Goal: Transaction & Acquisition: Book appointment/travel/reservation

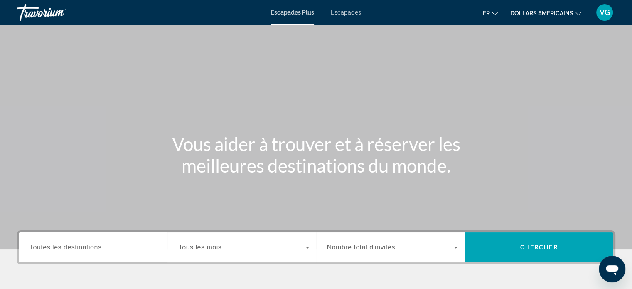
click at [293, 251] on span "Widget de recherche" at bounding box center [242, 247] width 127 height 10
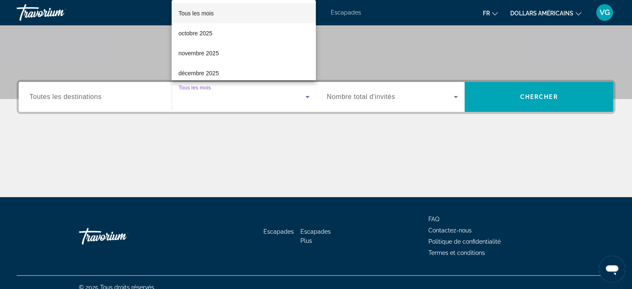
scroll to position [160, 0]
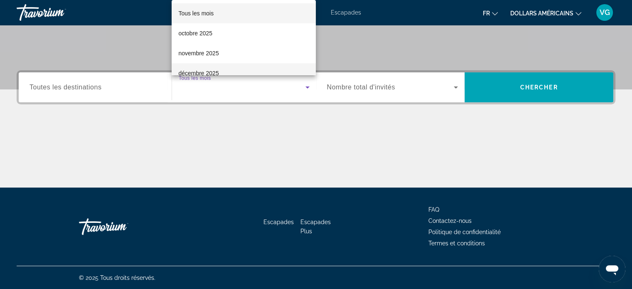
click at [230, 69] on mat-option "décembre 2025" at bounding box center [244, 73] width 144 height 20
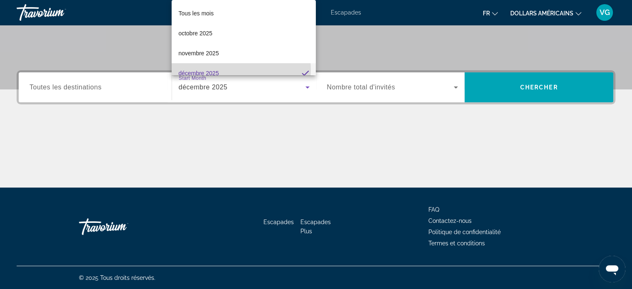
scroll to position [8, 0]
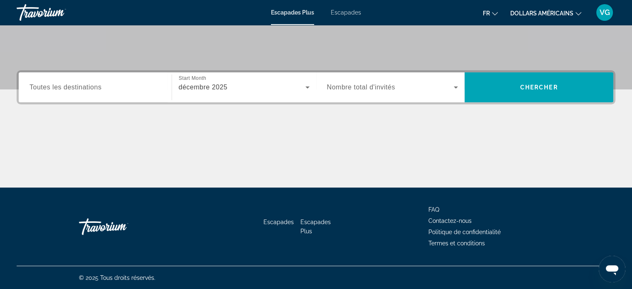
click at [422, 93] on div "Widget de recherche" at bounding box center [392, 87] width 131 height 23
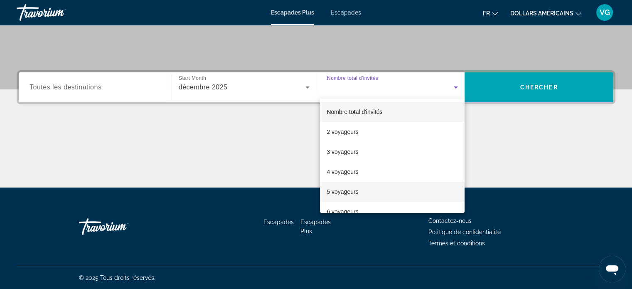
click at [362, 187] on mat-option "5 voyageurs" at bounding box center [392, 192] width 145 height 20
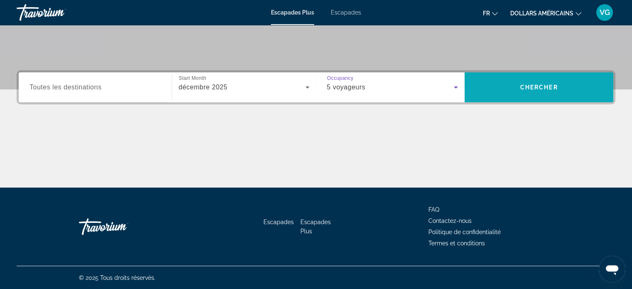
click at [536, 80] on span "Recherche" at bounding box center [539, 87] width 149 height 20
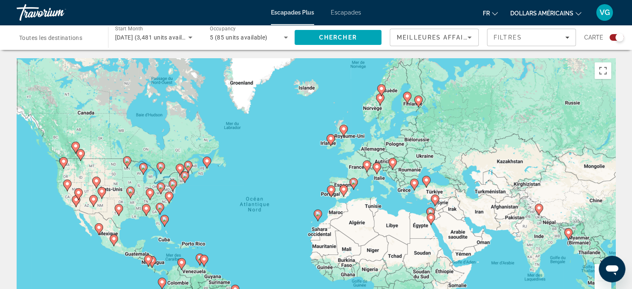
drag, startPoint x: 579, startPoint y: 211, endPoint x: 525, endPoint y: 231, distance: 57.6
click at [540, 245] on div "Pour activer le glissement avec le clavier, appuyez sur Alt+Entrée. Une fois ce…" at bounding box center [316, 182] width 599 height 249
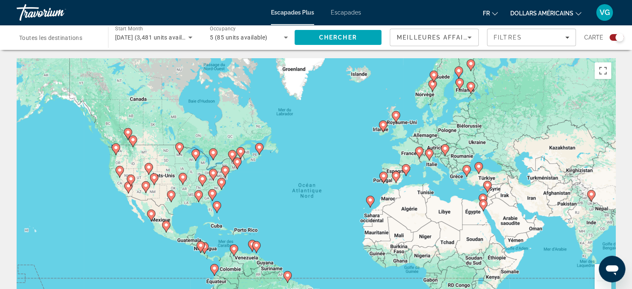
drag, startPoint x: 391, startPoint y: 209, endPoint x: 446, endPoint y: 195, distance: 57.0
click at [446, 195] on div "Pour activer le glissement avec le clavier, appuyez sur Alt+Entrée. Une fois ce…" at bounding box center [316, 182] width 599 height 249
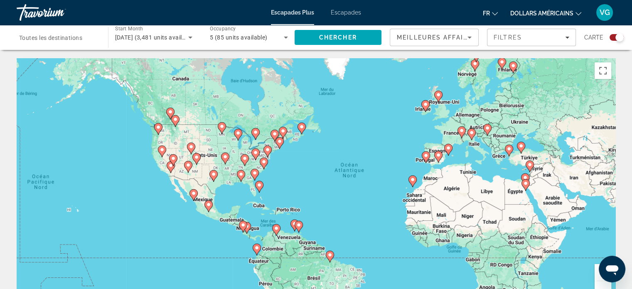
drag, startPoint x: 400, startPoint y: 224, endPoint x: 440, endPoint y: 203, distance: 45.2
click at [440, 203] on div "Pour activer le glissement avec le clavier, appuyez sur Alt+Entrée. Une fois ce…" at bounding box center [316, 182] width 599 height 249
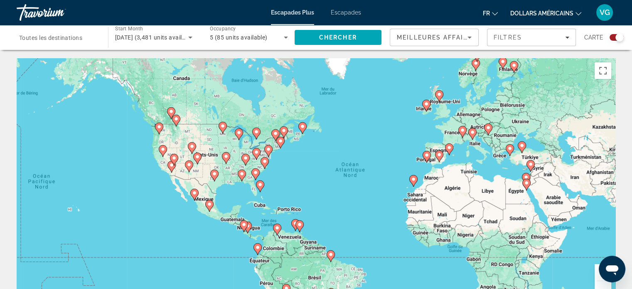
click at [438, 157] on image "Contenu principal" at bounding box center [439, 154] width 5 height 5
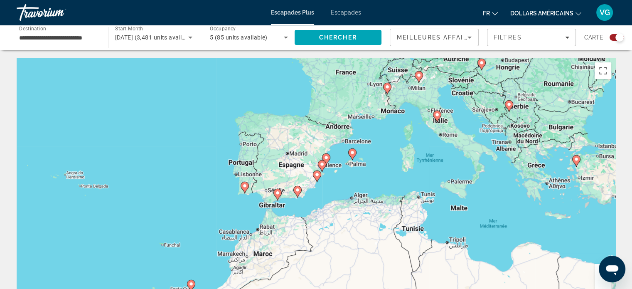
click at [352, 150] on image "Contenu principal" at bounding box center [352, 152] width 5 height 5
type input "**********"
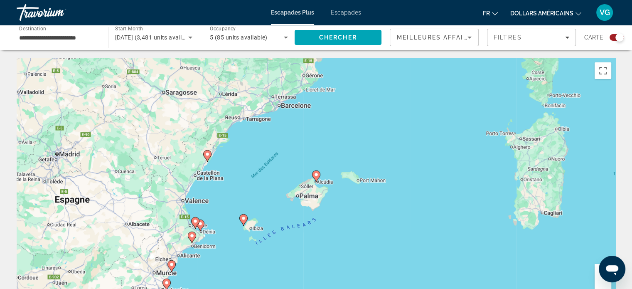
click at [316, 176] on image "Contenu principal" at bounding box center [316, 174] width 5 height 5
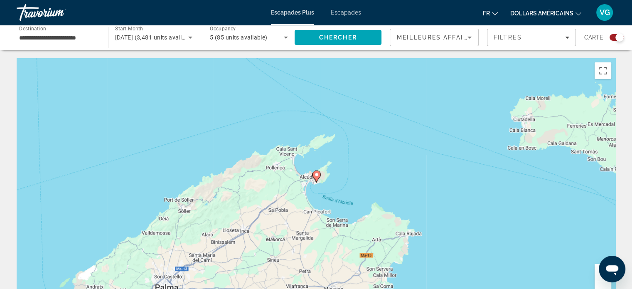
click at [316, 173] on image "Contenu principal" at bounding box center [316, 174] width 5 height 5
click at [316, 176] on image "Contenu principal" at bounding box center [316, 175] width 5 height 5
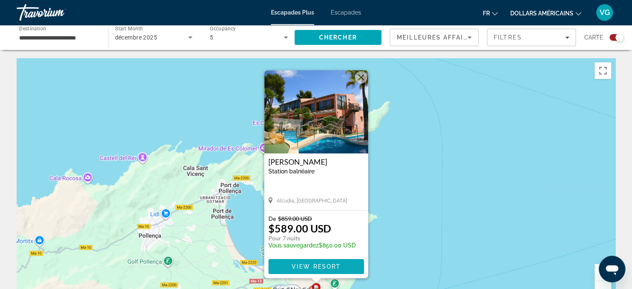
click at [321, 267] on span "View Resort" at bounding box center [315, 266] width 49 height 7
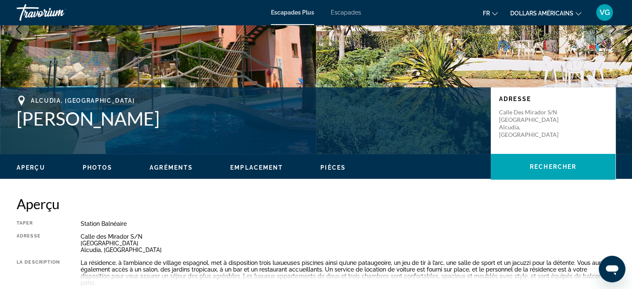
scroll to position [166, 0]
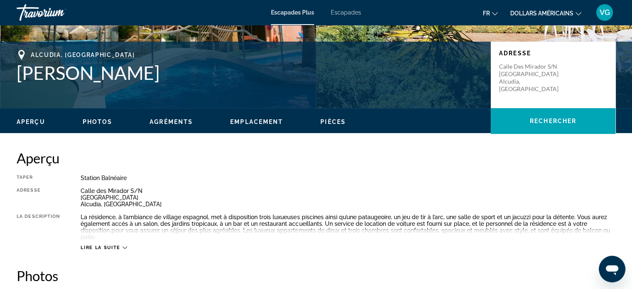
click at [124, 245] on icon "Contenu principal" at bounding box center [125, 247] width 5 height 5
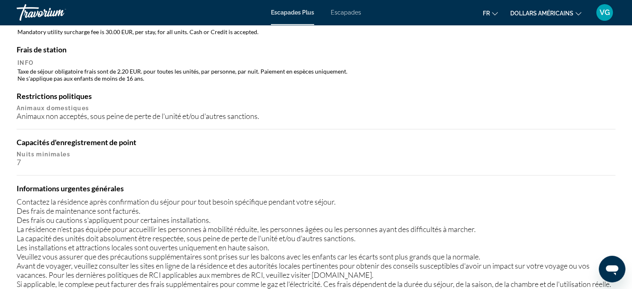
scroll to position [873, 0]
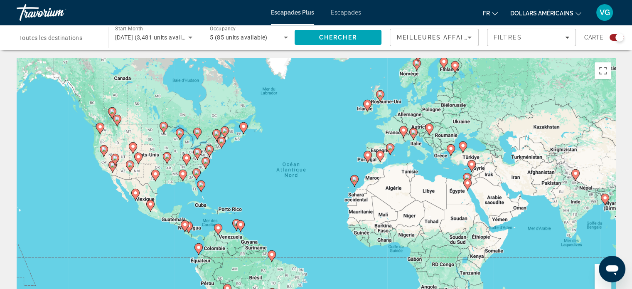
click at [467, 185] on image "Contenu principal" at bounding box center [467, 182] width 5 height 5
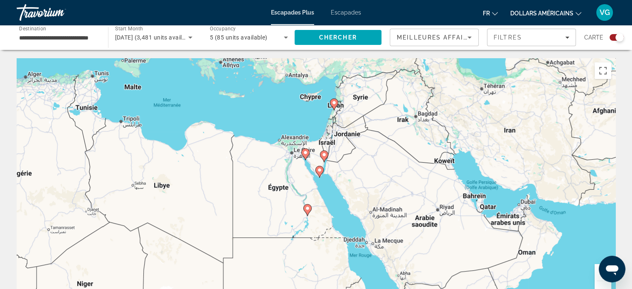
click at [319, 174] on icon "Contenu principal" at bounding box center [319, 171] width 7 height 11
type input "**********"
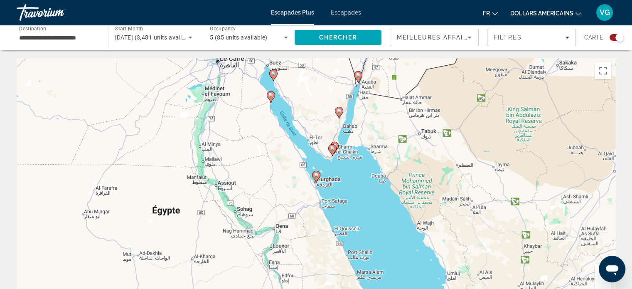
click at [316, 176] on image "Contenu principal" at bounding box center [316, 175] width 5 height 5
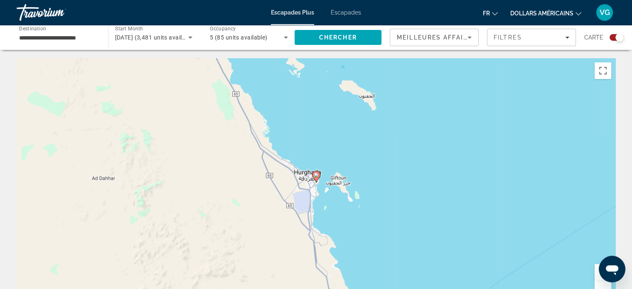
click at [317, 176] on image "Contenu principal" at bounding box center [316, 175] width 5 height 5
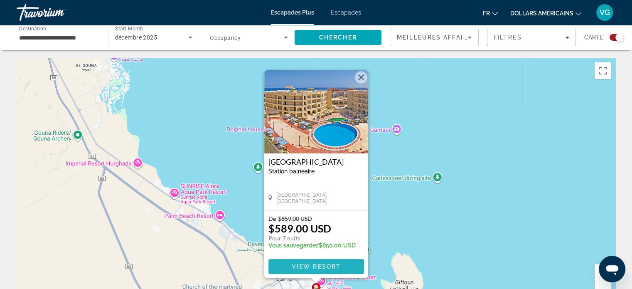
click at [324, 266] on span "View Resort" at bounding box center [315, 266] width 49 height 7
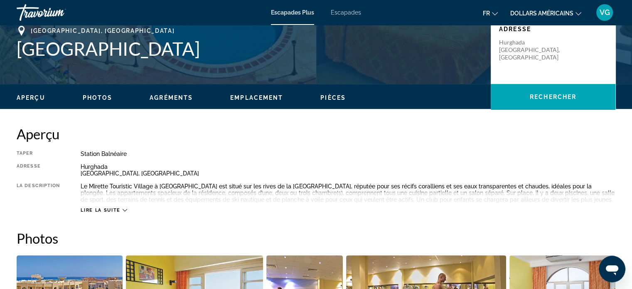
scroll to position [208, 0]
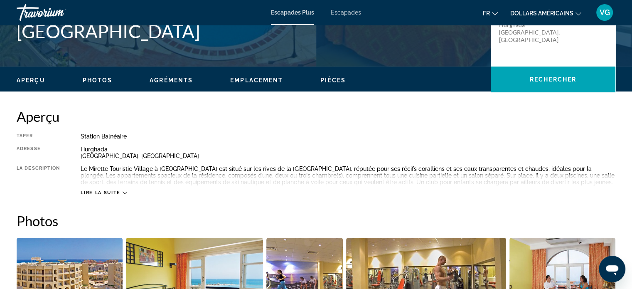
click at [120, 191] on span "Lire la suite" at bounding box center [100, 192] width 39 height 5
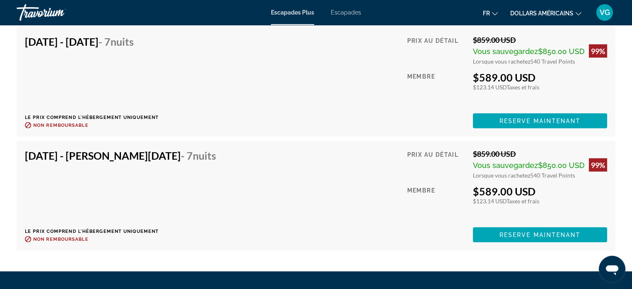
scroll to position [1663, 0]
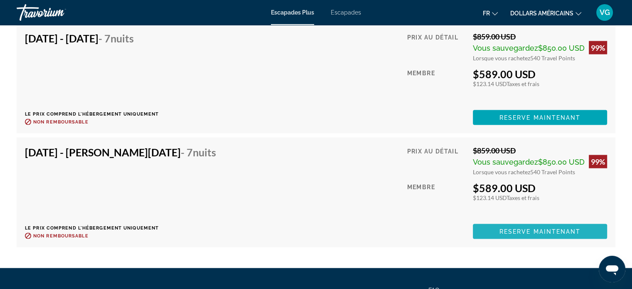
click at [539, 230] on span "Reserve maintenant" at bounding box center [540, 231] width 81 height 7
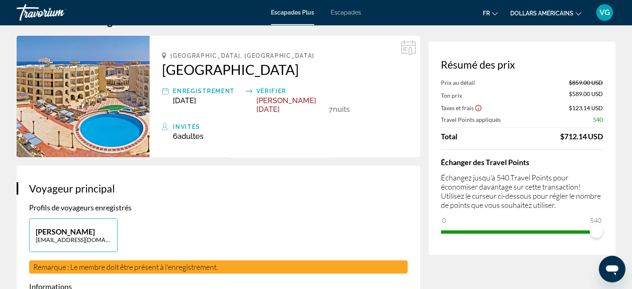
scroll to position [42, 0]
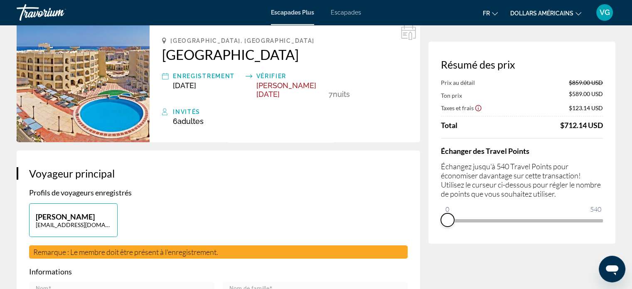
drag, startPoint x: 598, startPoint y: 232, endPoint x: 424, endPoint y: 236, distance: 173.8
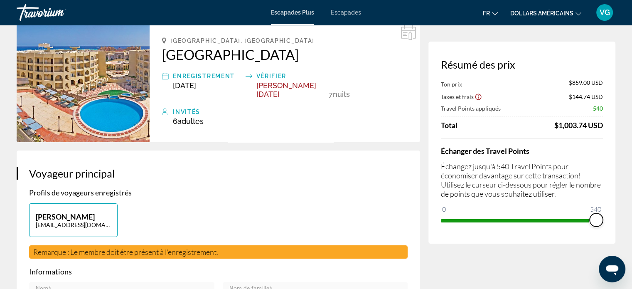
drag, startPoint x: 484, startPoint y: 208, endPoint x: 604, endPoint y: 212, distance: 119.8
click at [604, 212] on div "Résumé des prix Ton prix $859.00 USD Taxes et frais $144.74 USD Travel Points a…" at bounding box center [522, 143] width 187 height 202
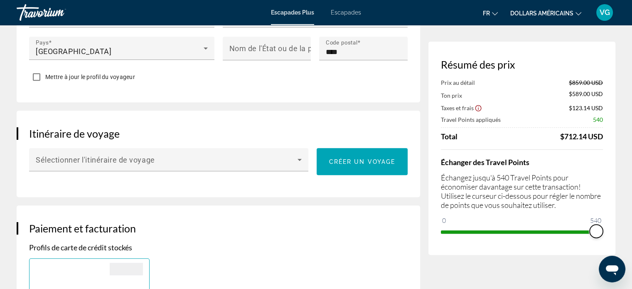
scroll to position [416, 0]
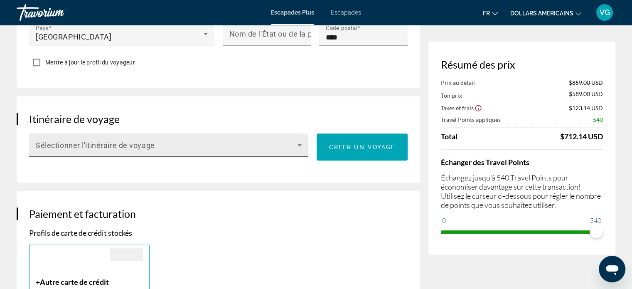
click at [295, 140] on icon "Contenu principal" at bounding box center [300, 145] width 10 height 10
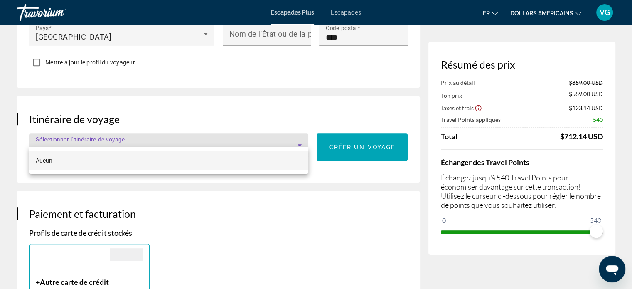
click at [295, 133] on div at bounding box center [316, 144] width 632 height 289
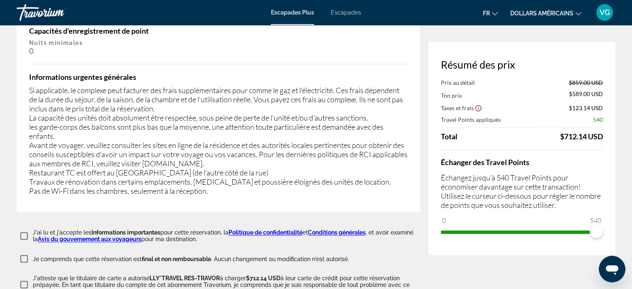
scroll to position [1413, 0]
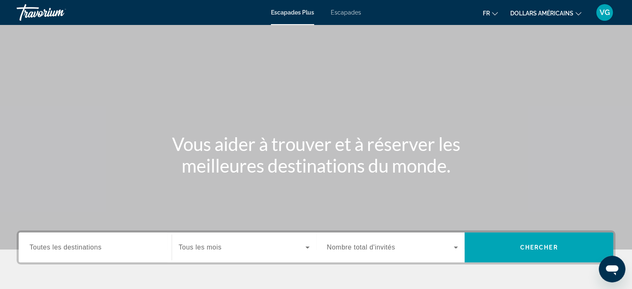
drag, startPoint x: 234, startPoint y: 259, endPoint x: 233, endPoint y: 269, distance: 10.1
drag, startPoint x: 233, startPoint y: 269, endPoint x: 208, endPoint y: 247, distance: 33.3
click at [208, 247] on span "Tous les mois" at bounding box center [200, 247] width 43 height 7
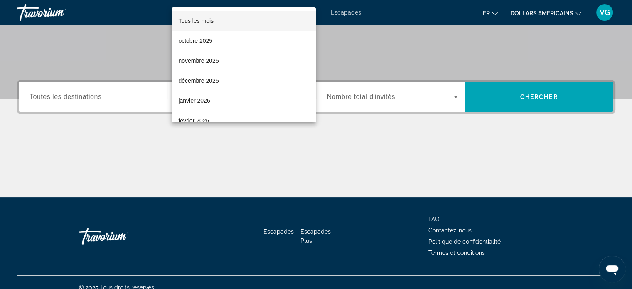
scroll to position [160, 0]
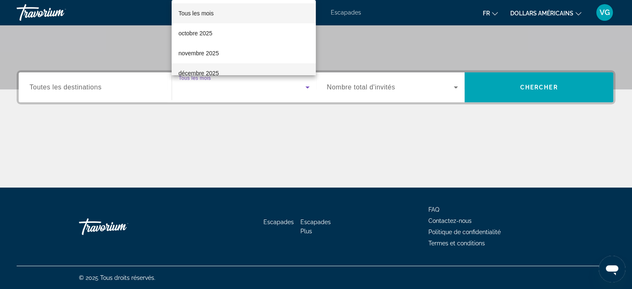
click at [204, 70] on font "décembre 2025" at bounding box center [198, 73] width 40 height 7
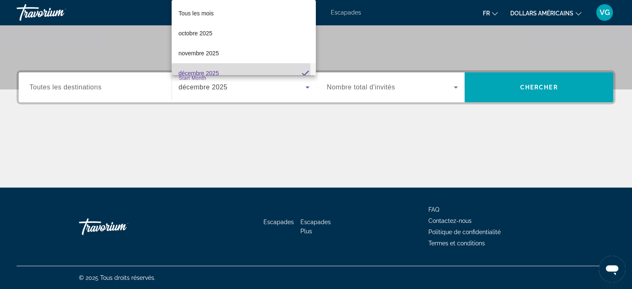
scroll to position [8, 0]
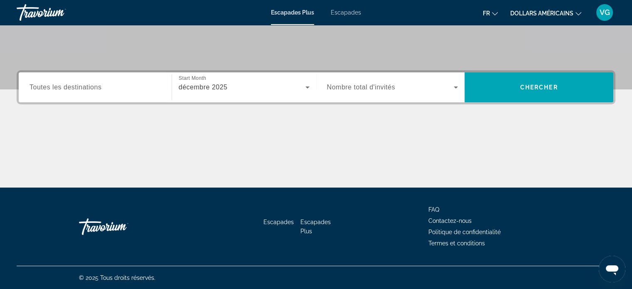
click at [353, 90] on span "Nombre total d'invités" at bounding box center [361, 87] width 68 height 7
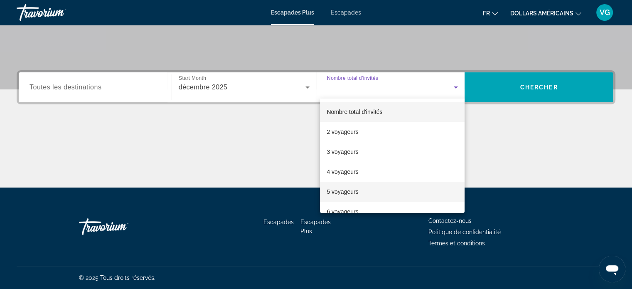
click at [343, 192] on font "5 voyageurs" at bounding box center [343, 191] width 32 height 7
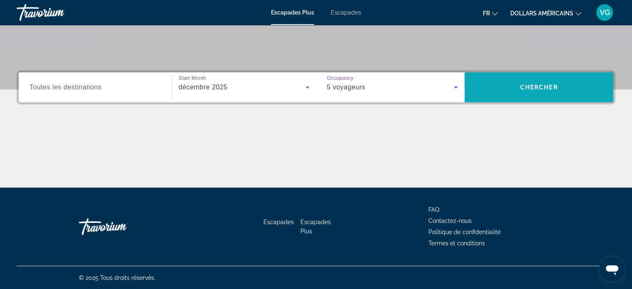
click at [525, 84] on span "Chercher" at bounding box center [539, 87] width 38 height 7
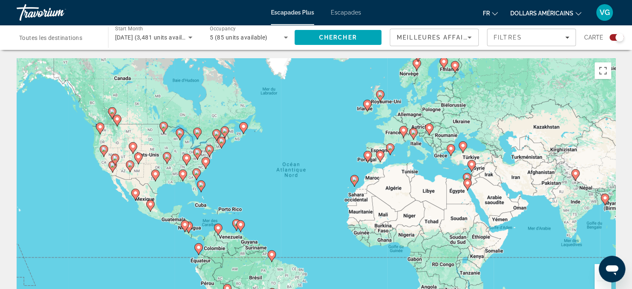
click at [391, 150] on icon "Contenu principal" at bounding box center [389, 149] width 7 height 11
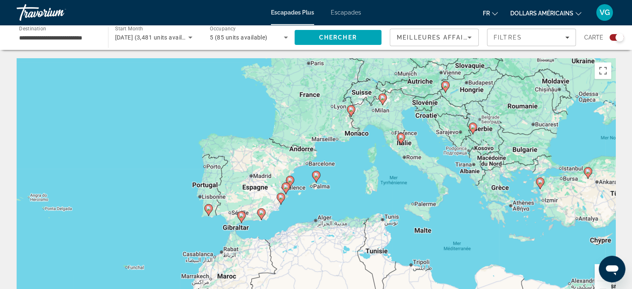
click at [317, 180] on icon "Contenu principal" at bounding box center [315, 176] width 7 height 11
type input "**********"
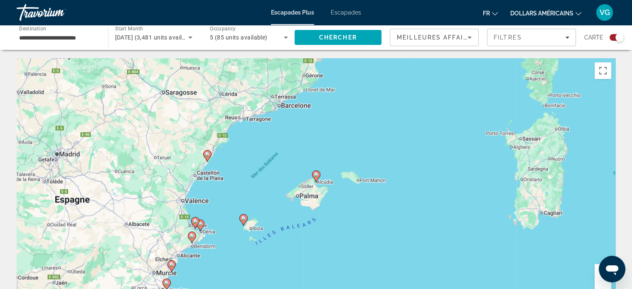
click at [316, 178] on icon "Contenu principal" at bounding box center [315, 176] width 7 height 11
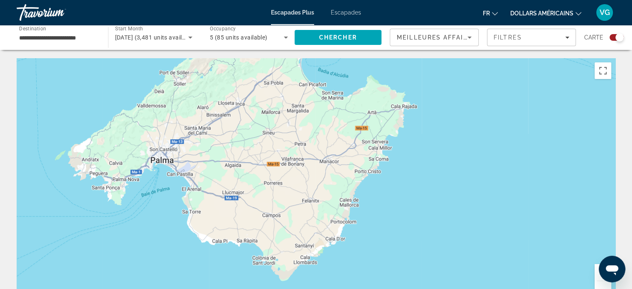
drag, startPoint x: 303, startPoint y: 239, endPoint x: 308, endPoint y: 103, distance: 136.0
click at [308, 103] on div "Pour naviguer, appuyez sur les touches fléchées. Pour activer le glissement ave…" at bounding box center [316, 182] width 599 height 249
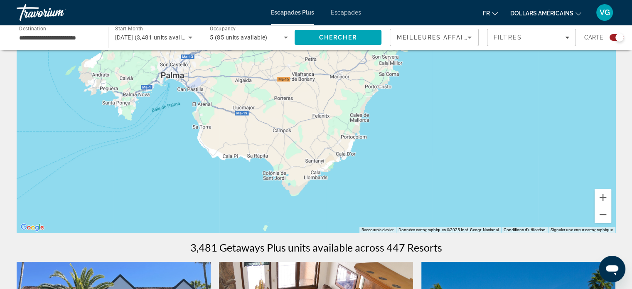
scroll to position [166, 0]
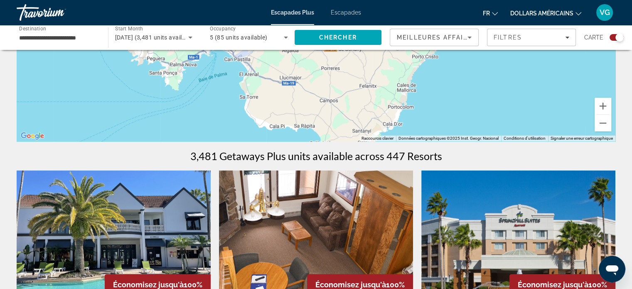
drag, startPoint x: 165, startPoint y: 114, endPoint x: 213, endPoint y: 177, distance: 79.5
click at [604, 121] on button "Zoom arrière" at bounding box center [603, 123] width 17 height 17
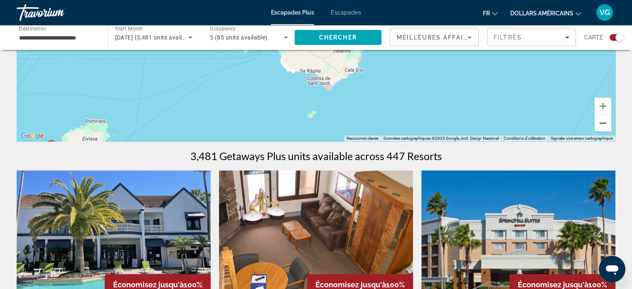
click at [604, 121] on button "Zoom arrière" at bounding box center [603, 123] width 17 height 17
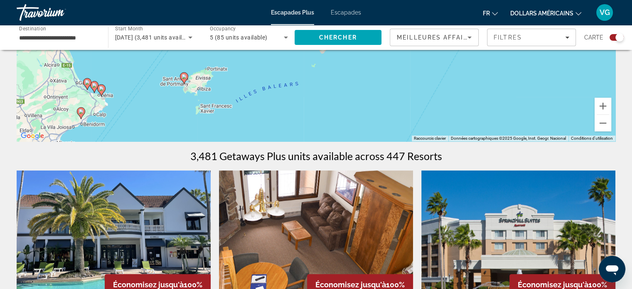
click at [182, 77] on image "Contenu principal" at bounding box center [184, 76] width 5 height 5
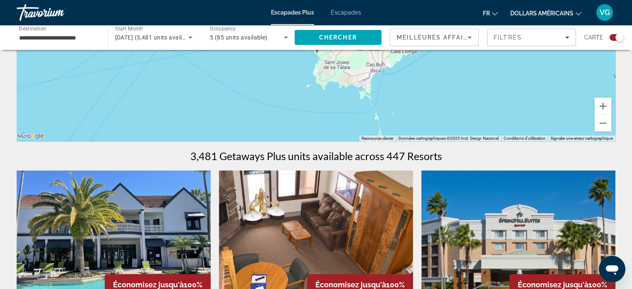
drag, startPoint x: 417, startPoint y: 80, endPoint x: 418, endPoint y: 133, distance: 52.4
click at [418, 133] on div "Pour activer le glissement avec le clavier, appuyez sur Alt+Entrée. Une fois ce…" at bounding box center [316, 16] width 599 height 249
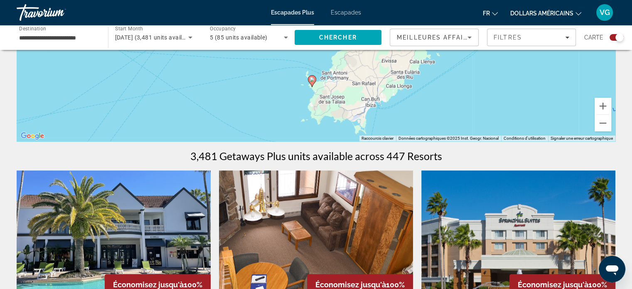
drag, startPoint x: 317, startPoint y: 83, endPoint x: 311, endPoint y: 105, distance: 22.8
click at [311, 105] on div "Pour activer le glissement avec le clavier, appuyez sur Alt+Entrée. Une fois ce…" at bounding box center [316, 16] width 599 height 249
click at [313, 81] on image "Contenu principal" at bounding box center [311, 81] width 5 height 5
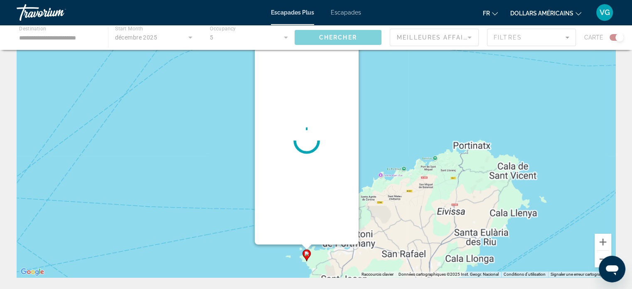
scroll to position [0, 0]
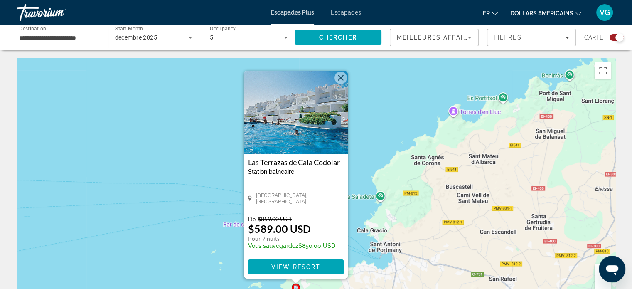
click at [343, 78] on button "Fermer" at bounding box center [341, 77] width 12 height 12
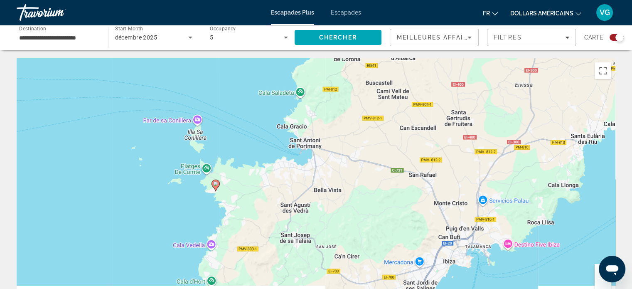
drag, startPoint x: 431, startPoint y: 269, endPoint x: 347, endPoint y: 160, distance: 137.5
click at [348, 161] on div "Pour activer le glissement avec le clavier, appuyez sur Alt+Entrée. Une fois ce…" at bounding box center [316, 182] width 599 height 249
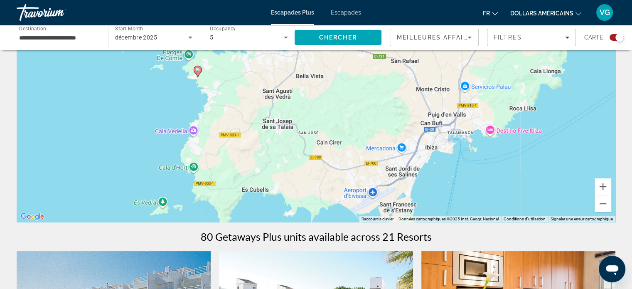
scroll to position [125, 0]
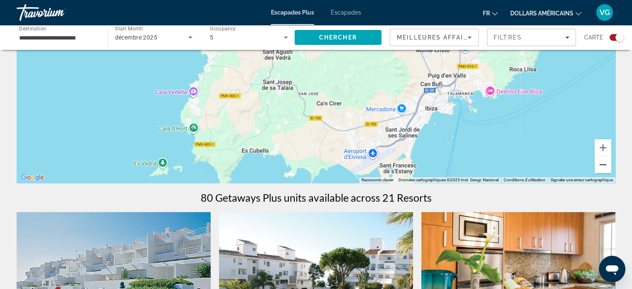
click at [602, 169] on button "Zoom arrière" at bounding box center [603, 164] width 17 height 17
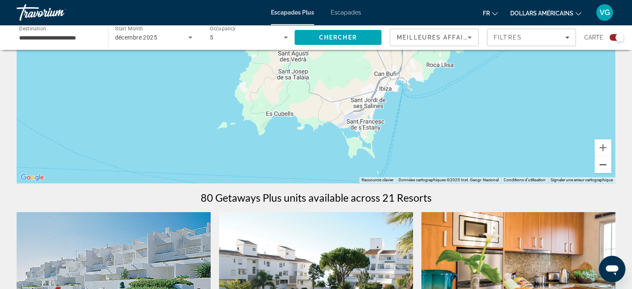
click at [602, 169] on button "Zoom arrière" at bounding box center [603, 164] width 17 height 17
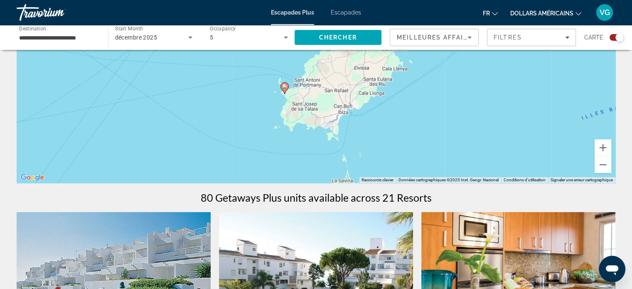
drag, startPoint x: 471, startPoint y: 121, endPoint x: 468, endPoint y: 172, distance: 51.3
click at [468, 172] on div "Pour activer le glissement avec le clavier, appuyez sur Alt+Entrée. Une fois ce…" at bounding box center [316, 57] width 599 height 249
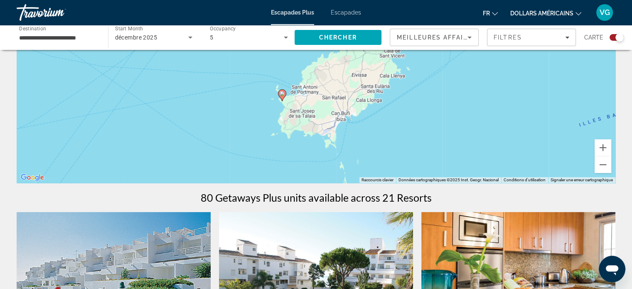
click at [284, 94] on image "Contenu principal" at bounding box center [282, 93] width 5 height 5
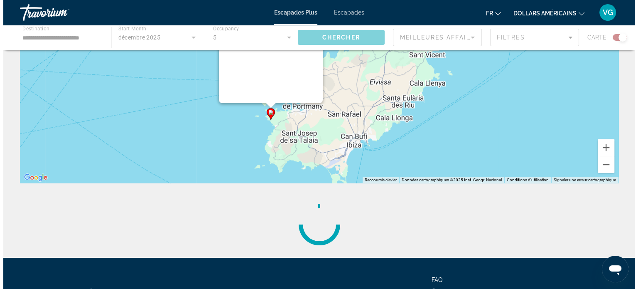
scroll to position [0, 0]
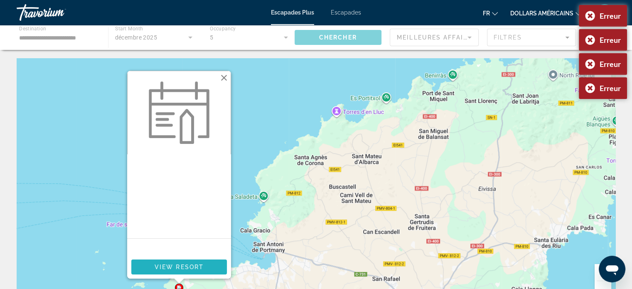
click at [180, 268] on span "View Resort" at bounding box center [178, 267] width 49 height 7
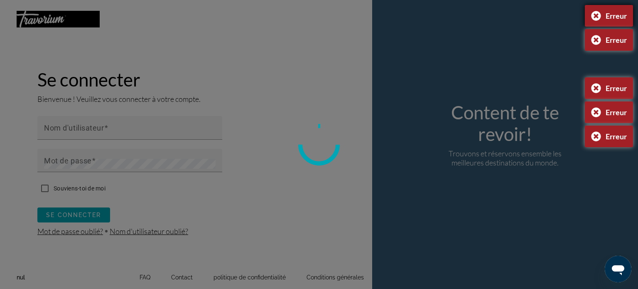
click at [597, 14] on div "Erreur" at bounding box center [609, 16] width 48 height 22
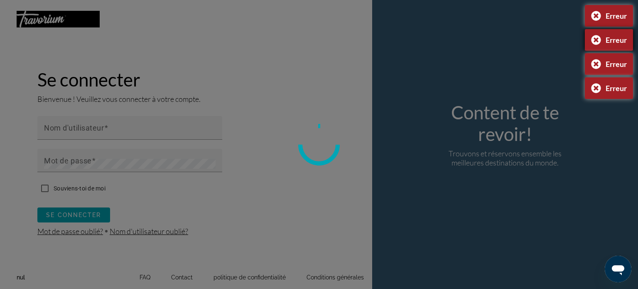
click at [597, 39] on div "Erreur" at bounding box center [609, 40] width 48 height 22
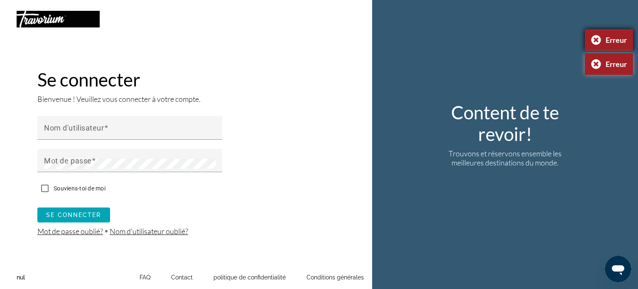
click at [597, 41] on div "Erreur" at bounding box center [609, 40] width 48 height 22
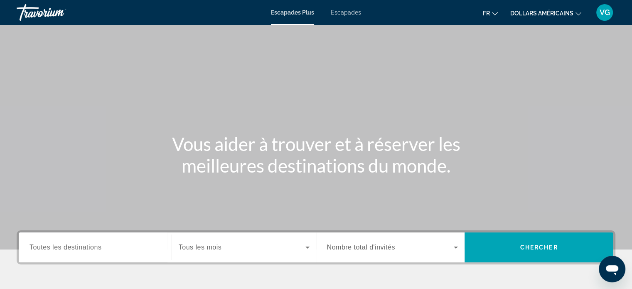
click at [86, 244] on span "Toutes les destinations" at bounding box center [66, 247] width 72 height 7
click at [86, 243] on input "Destination Toutes les destinations" at bounding box center [95, 248] width 131 height 10
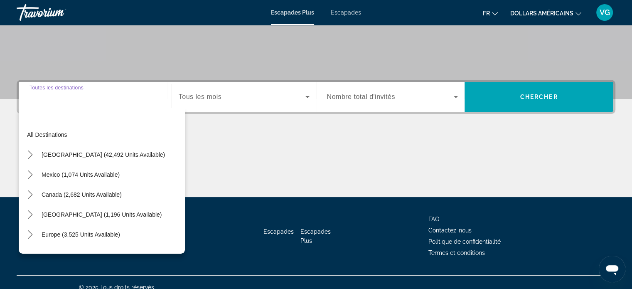
scroll to position [160, 0]
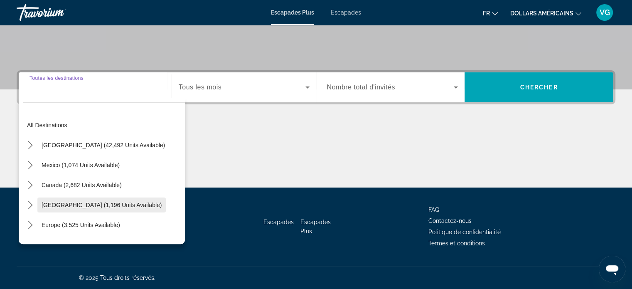
click at [101, 204] on span "Caribbean & Atlantic Islands (1,196 units available)" at bounding box center [102, 205] width 120 height 7
type input "**********"
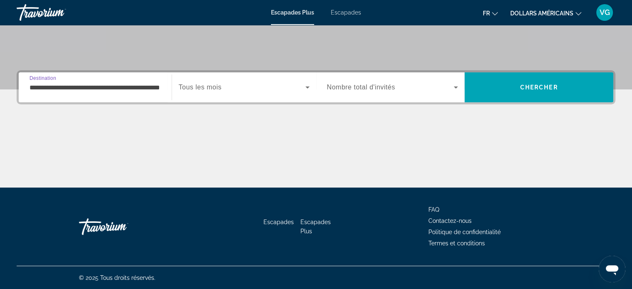
click at [276, 83] on span "Widget de recherche" at bounding box center [242, 87] width 127 height 10
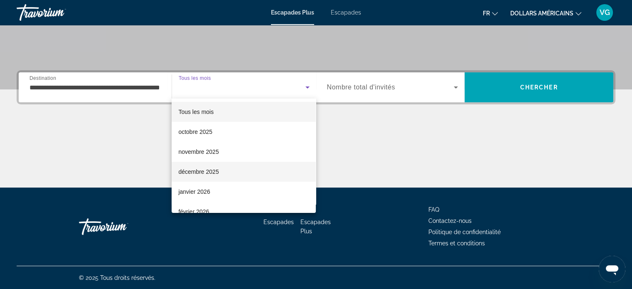
click at [202, 175] on font "décembre 2025" at bounding box center [198, 171] width 40 height 7
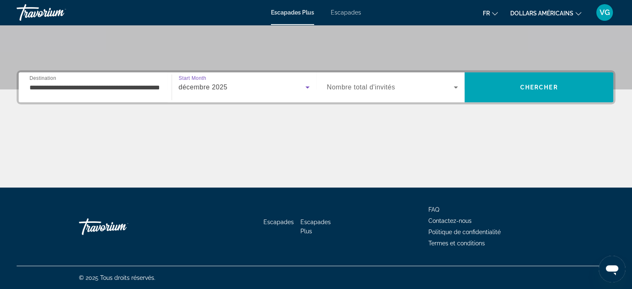
click at [367, 92] on div "Widget de recherche" at bounding box center [392, 87] width 131 height 23
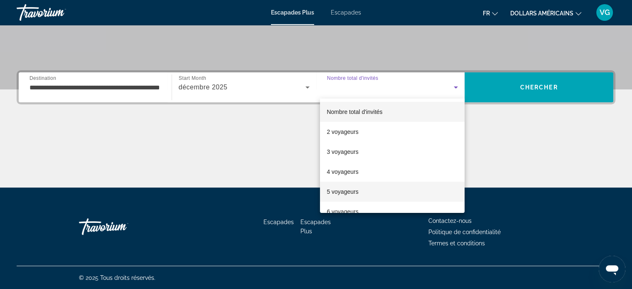
click at [345, 187] on span "5 voyageurs" at bounding box center [343, 192] width 32 height 10
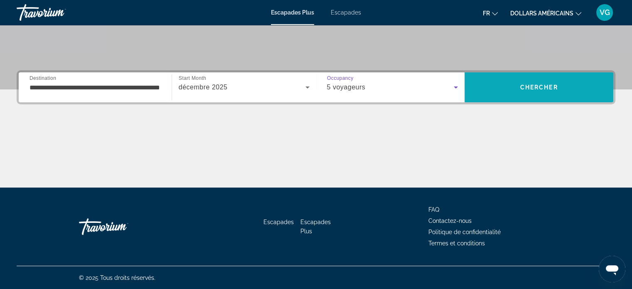
click at [527, 78] on span "Recherche" at bounding box center [539, 87] width 149 height 20
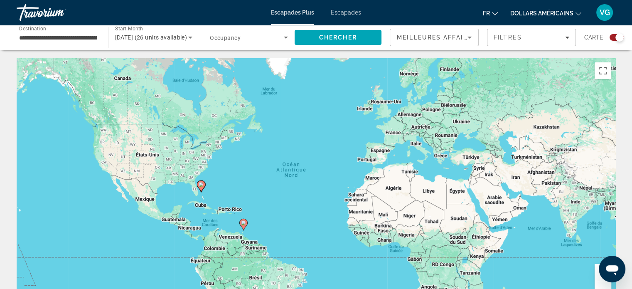
click at [245, 227] on gmp-advanced-marker "Contenu principal" at bounding box center [243, 224] width 8 height 12
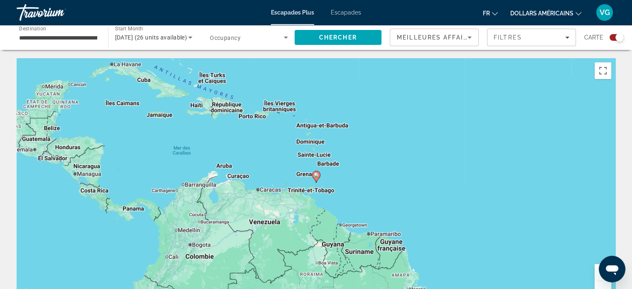
click at [316, 179] on icon "Contenu principal" at bounding box center [315, 176] width 7 height 11
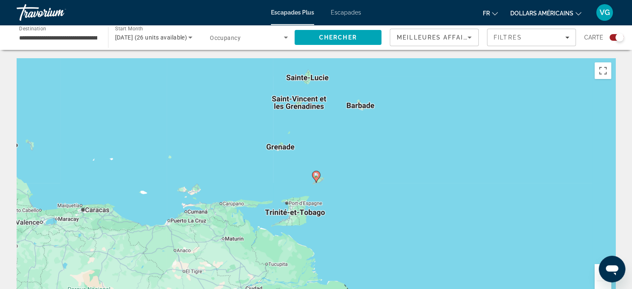
click at [316, 176] on image "Contenu principal" at bounding box center [316, 175] width 5 height 5
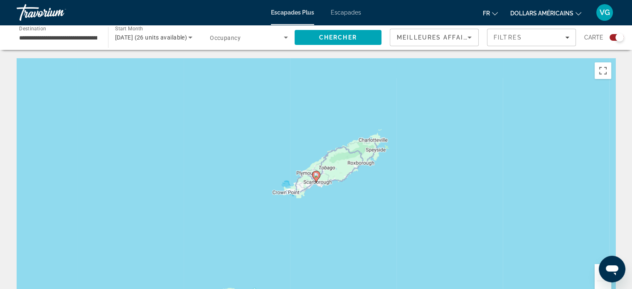
click at [317, 177] on icon "Contenu principal" at bounding box center [315, 176] width 7 height 11
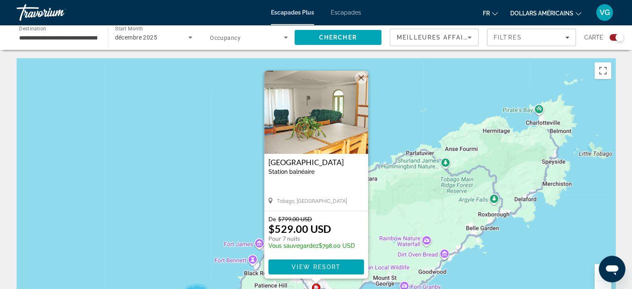
click at [361, 73] on button "Fermer" at bounding box center [361, 77] width 12 height 12
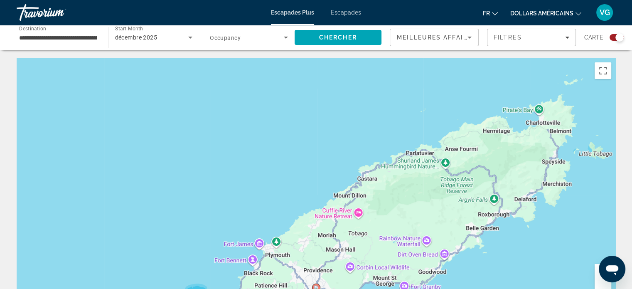
click at [606, 287] on button "Zoom arrière" at bounding box center [603, 289] width 17 height 17
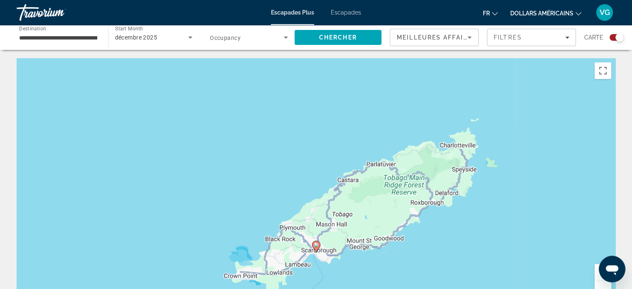
click at [606, 287] on button "Zoom arrière" at bounding box center [603, 289] width 17 height 17
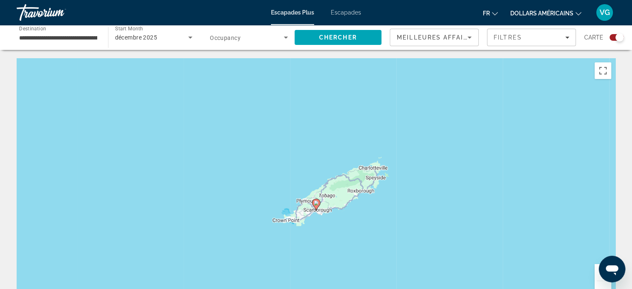
click at [606, 287] on button "Zoom arrière" at bounding box center [603, 289] width 17 height 17
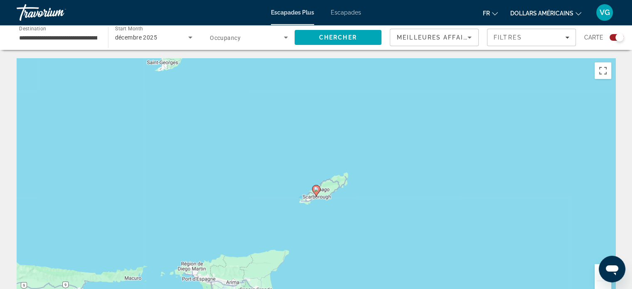
click at [606, 287] on button "Zoom arrière" at bounding box center [603, 289] width 17 height 17
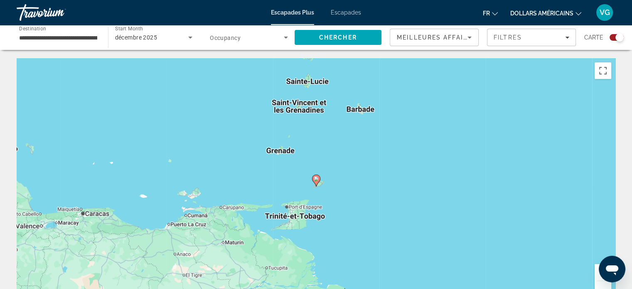
click at [606, 287] on button "Zoom arrière" at bounding box center [603, 289] width 17 height 17
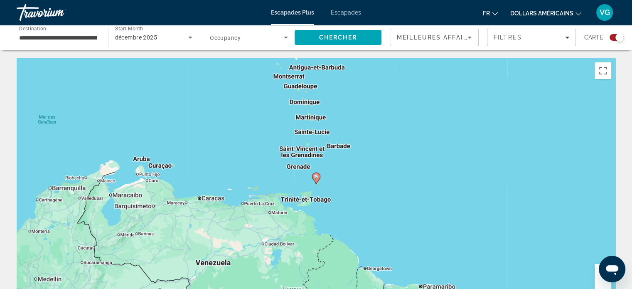
click at [606, 287] on button "Zoom arrière" at bounding box center [603, 289] width 17 height 17
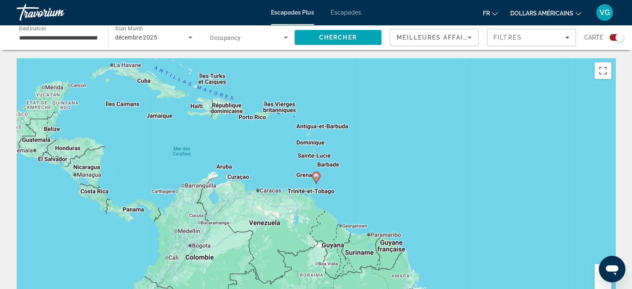
click at [606, 287] on button "Zoom arrière" at bounding box center [603, 289] width 17 height 17
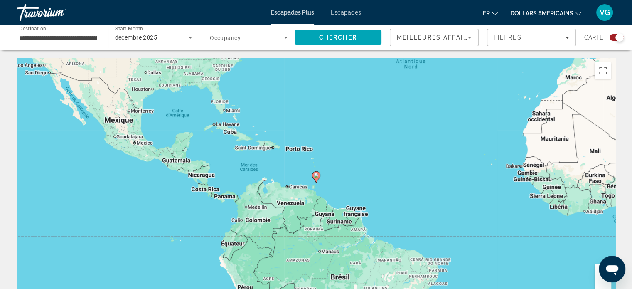
click at [606, 287] on button "Zoom arrière" at bounding box center [603, 289] width 17 height 17
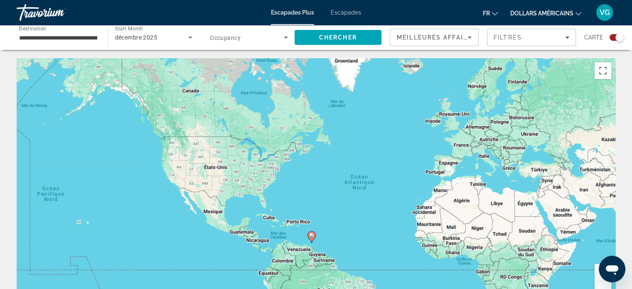
drag, startPoint x: 384, startPoint y: 158, endPoint x: 370, endPoint y: 237, distance: 81.1
click at [370, 237] on div "Pour activer le glissement avec le clavier, appuyez sur Alt+Entrée. Une fois ce…" at bounding box center [316, 182] width 599 height 249
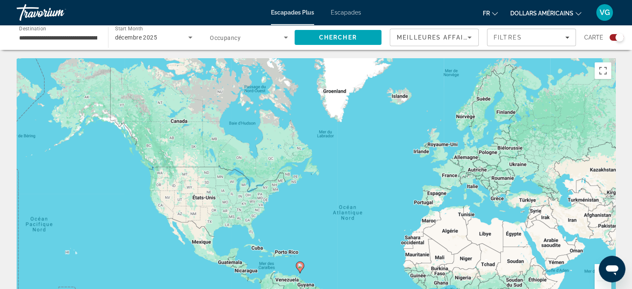
scroll to position [42, 0]
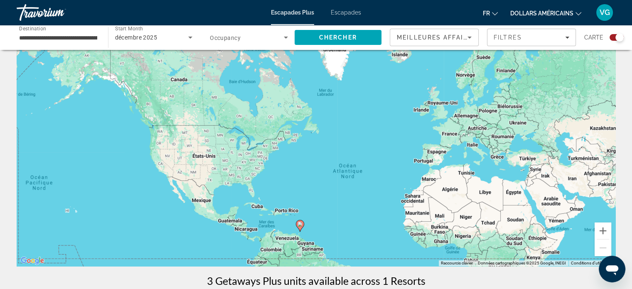
click at [64, 39] on input "**********" at bounding box center [58, 38] width 78 height 10
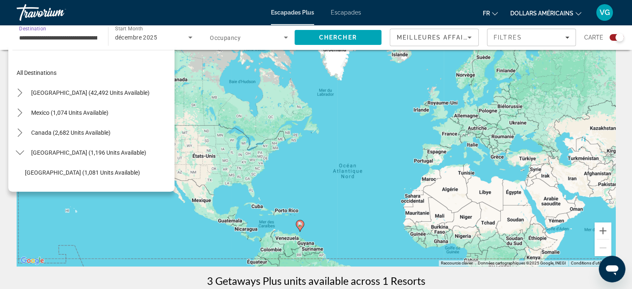
scroll to position [149, 0]
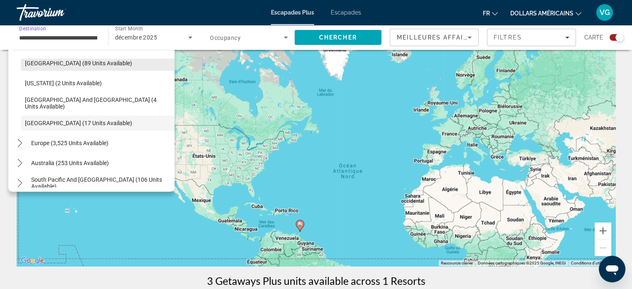
click at [70, 64] on span "Dominican Republic (89 units available)" at bounding box center [78, 63] width 107 height 7
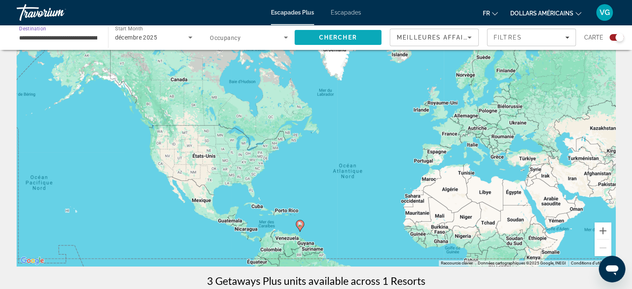
click at [351, 38] on span "Chercher" at bounding box center [338, 37] width 38 height 7
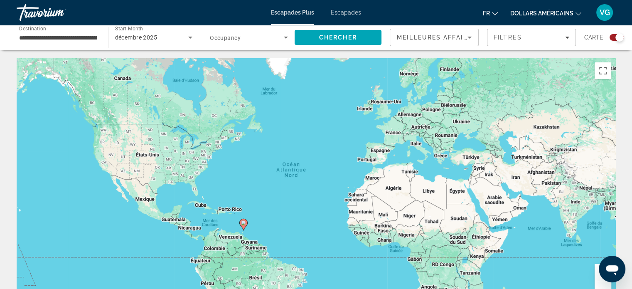
click at [55, 34] on input "**********" at bounding box center [58, 38] width 78 height 10
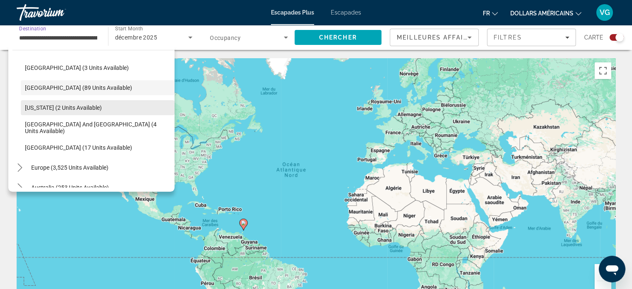
scroll to position [173, 0]
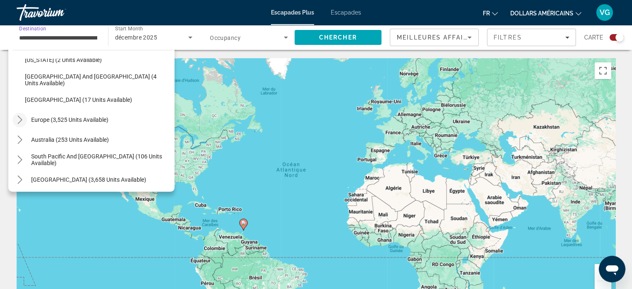
click at [22, 116] on icon "Toggle Europe (3,525 units available) submenu" at bounding box center [20, 120] width 8 height 8
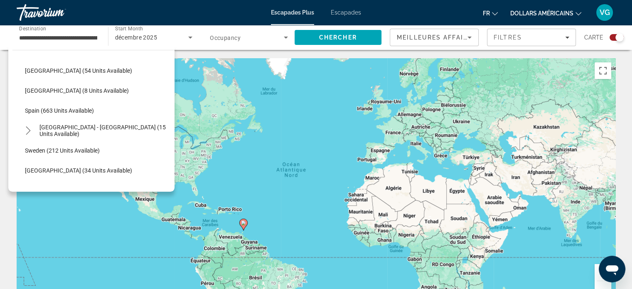
scroll to position [473, 0]
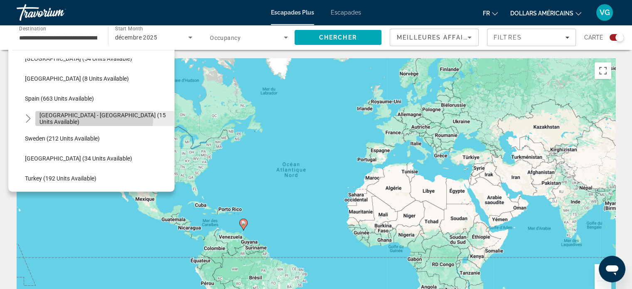
click at [91, 116] on span "Spain - Canary Islands (15 units available)" at bounding box center [104, 118] width 131 height 13
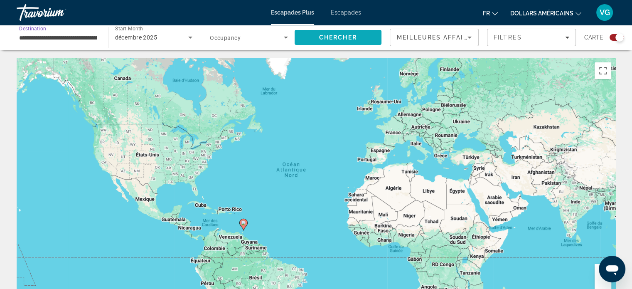
click at [316, 34] on span "Search" at bounding box center [338, 37] width 87 height 20
click at [71, 36] on input "**********" at bounding box center [58, 38] width 78 height 10
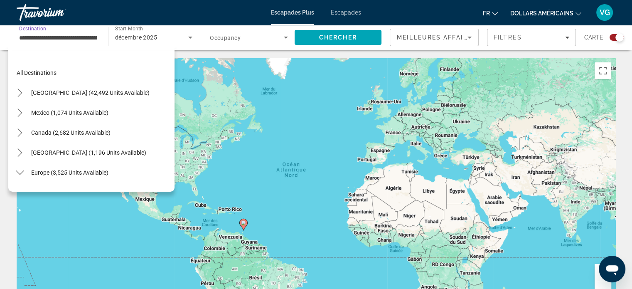
scroll to position [349, 0]
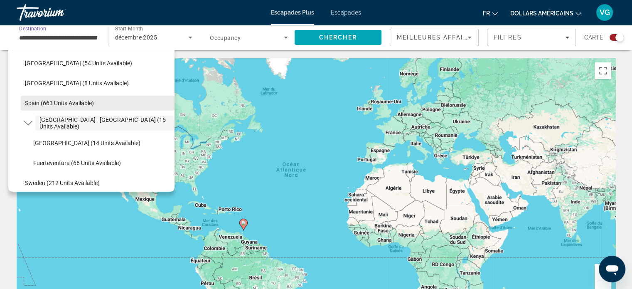
click at [64, 101] on span "Spain (663 units available)" at bounding box center [59, 103] width 69 height 7
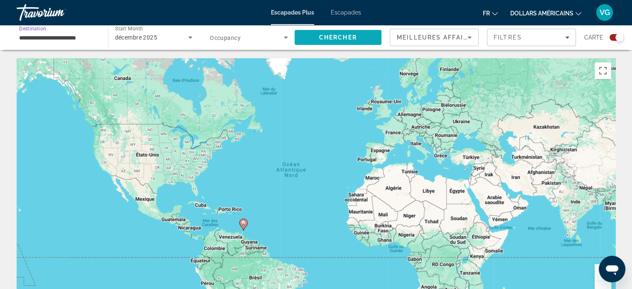
click at [337, 39] on span "Chercher" at bounding box center [338, 37] width 38 height 7
click at [354, 180] on image "Contenu principal" at bounding box center [354, 179] width 5 height 5
type input "**********"
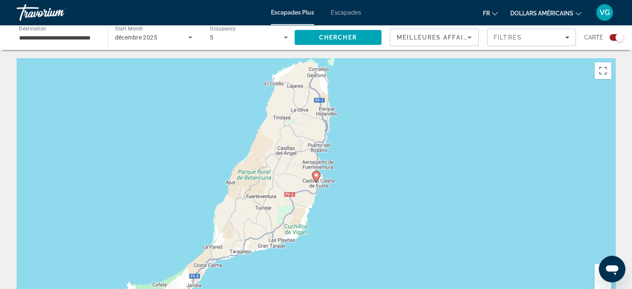
click at [316, 174] on image "Contenu principal" at bounding box center [316, 175] width 5 height 5
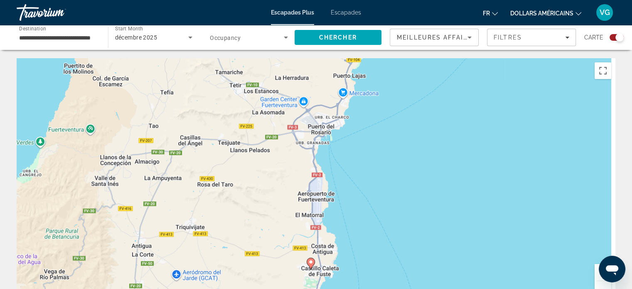
drag, startPoint x: 276, startPoint y: 242, endPoint x: 268, endPoint y: 192, distance: 51.0
click at [268, 192] on div "Pour activer le glissement avec le clavier, appuyez sur Alt+Entrée. Une fois ce…" at bounding box center [316, 182] width 599 height 249
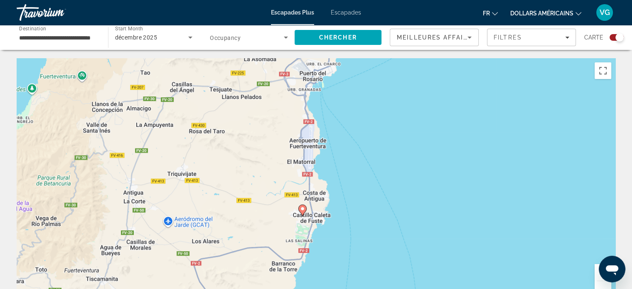
click at [303, 213] on icon "Contenu principal" at bounding box center [301, 210] width 7 height 11
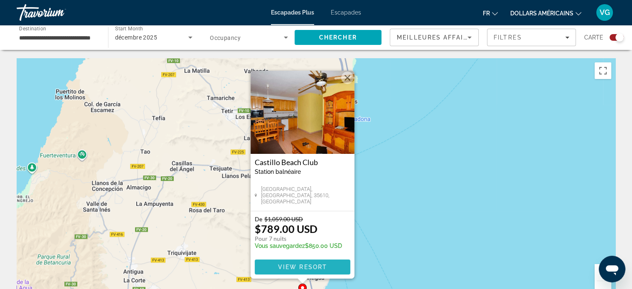
click at [301, 267] on span "View Resort" at bounding box center [302, 267] width 49 height 7
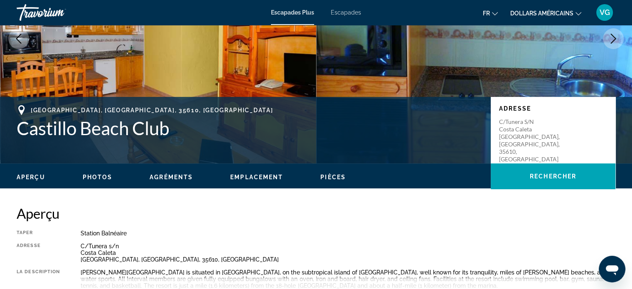
scroll to position [125, 0]
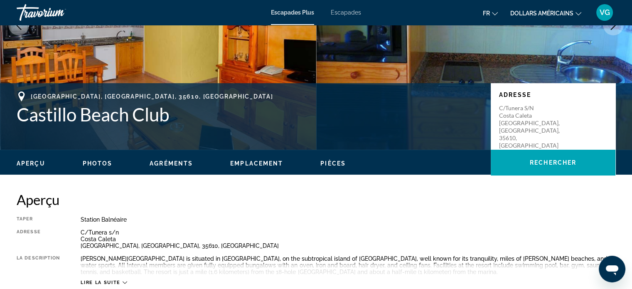
click at [118, 284] on span "Lire la suite" at bounding box center [100, 282] width 39 height 5
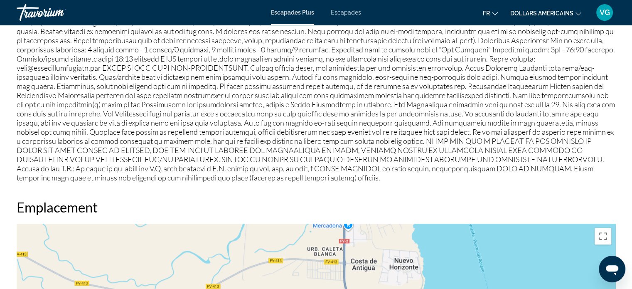
scroll to position [732, 0]
